Goal: Information Seeking & Learning: Learn about a topic

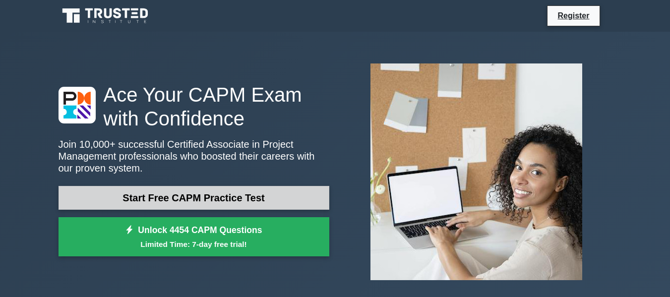
click at [157, 204] on link "Start Free CAPM Practice Test" at bounding box center [194, 198] width 271 height 24
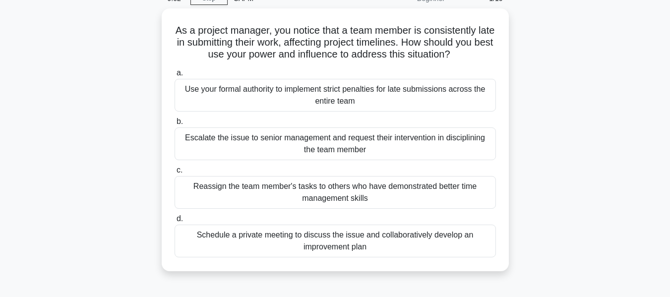
scroll to position [43, 0]
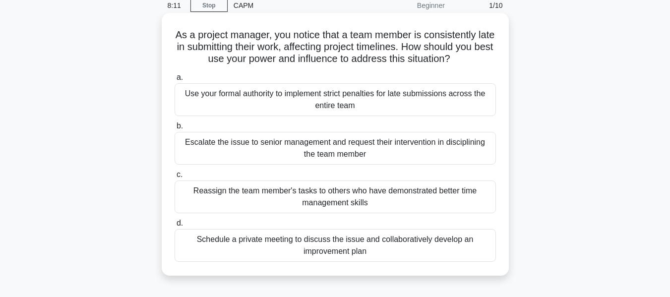
click at [397, 240] on div "Schedule a private meeting to discuss the issue and collaboratively develop an …" at bounding box center [336, 245] width 322 height 33
click at [175, 227] on input "d. Schedule a private meeting to discuss the issue and collaboratively develop …" at bounding box center [175, 223] width 0 height 6
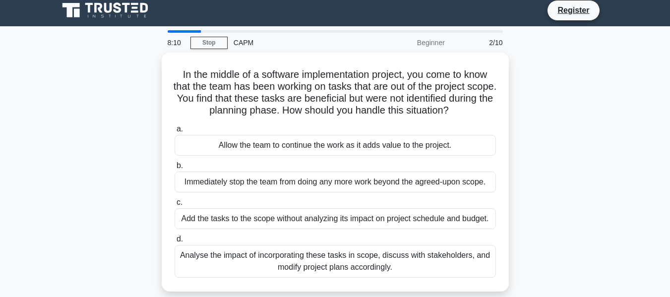
scroll to position [0, 0]
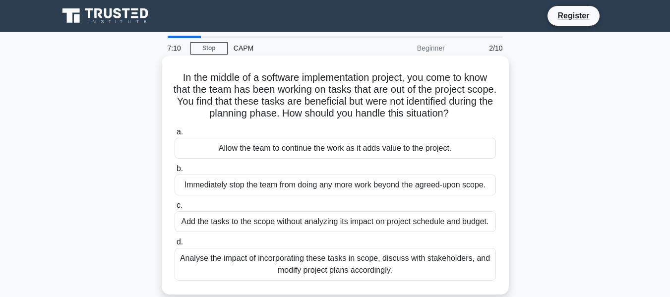
click at [285, 265] on div "Analyse the impact of incorporating these tasks in scope, discuss with stakehol…" at bounding box center [336, 264] width 322 height 33
click at [175, 246] on input "d. Analyse the impact of incorporating these tasks in scope, discuss with stake…" at bounding box center [175, 242] width 0 height 6
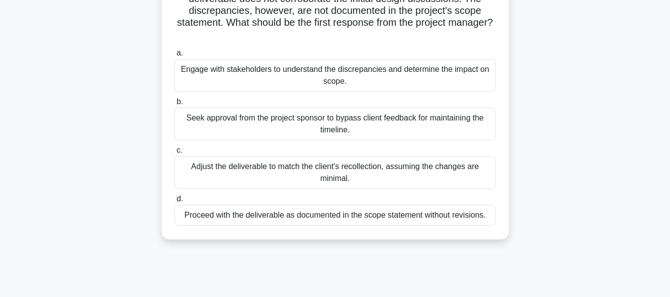
scroll to position [92, 0]
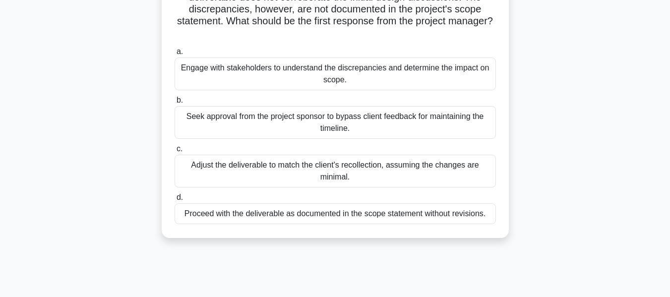
click at [351, 178] on div "Adjust the deliverable to match the client's recollection, assuming the changes…" at bounding box center [336, 171] width 322 height 33
click at [175, 152] on input "c. Adjust the deliverable to match the client's recollection, assuming the chan…" at bounding box center [175, 149] width 0 height 6
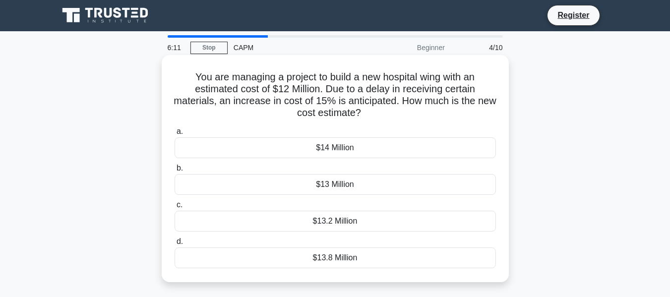
scroll to position [0, 0]
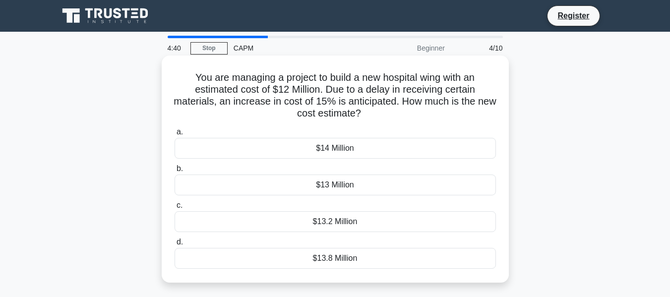
click at [341, 223] on div "$13.2 Million" at bounding box center [336, 221] width 322 height 21
click at [175, 209] on input "c. $13.2 Million" at bounding box center [175, 205] width 0 height 6
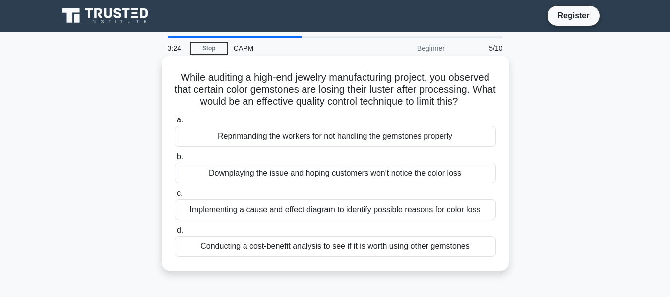
click at [332, 247] on div "Conducting a cost-benefit analysis to see if it is worth using other gemstones" at bounding box center [336, 246] width 322 height 21
click at [175, 234] on input "d. Conducting a cost-benefit analysis to see if it is worth using other gemston…" at bounding box center [175, 230] width 0 height 6
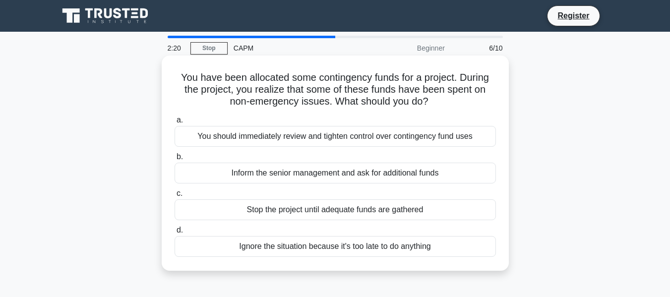
click at [350, 138] on div "You should immediately review and tighten control over contingency fund uses" at bounding box center [336, 136] width 322 height 21
click at [175, 124] on input "a. You should immediately review and tighten control over contingency fund uses" at bounding box center [175, 120] width 0 height 6
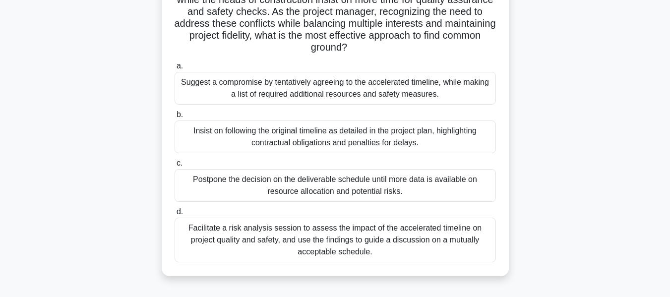
scroll to position [115, 0]
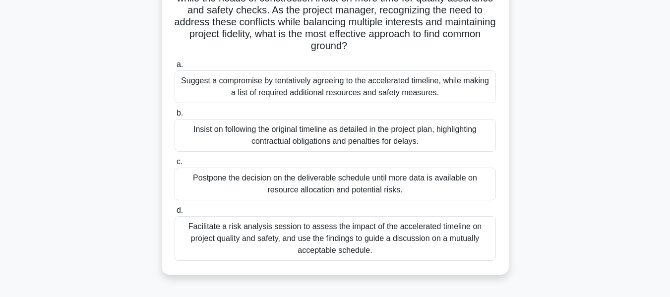
click at [360, 140] on div "Insist on following the original timeline as detailed in the project plan, high…" at bounding box center [336, 135] width 322 height 33
click at [175, 117] on input "b. Insist on following the original timeline as detailed in the project plan, h…" at bounding box center [175, 113] width 0 height 6
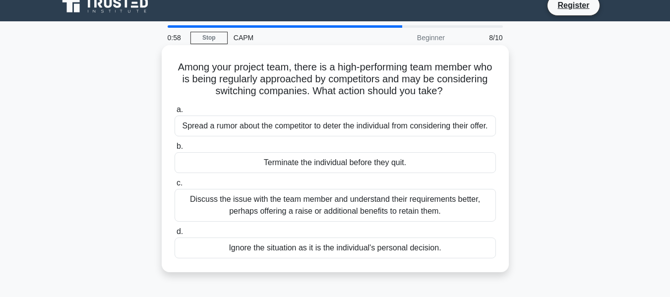
scroll to position [0, 0]
